Goal: Find specific page/section: Find specific page/section

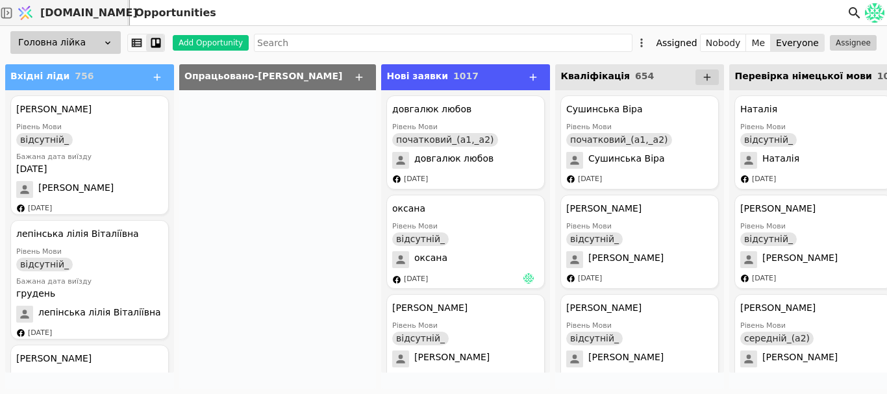
click at [234, 136] on div at bounding box center [277, 239] width 197 height 299
